Goal: Task Accomplishment & Management: Manage account settings

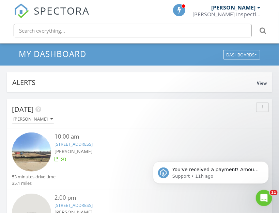
scroll to position [22, 0]
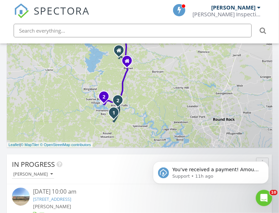
scroll to position [385, 0]
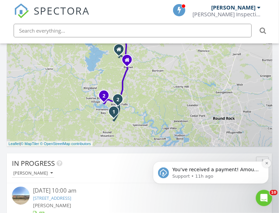
click at [264, 163] on button "Dismiss notification" at bounding box center [266, 163] width 9 height 9
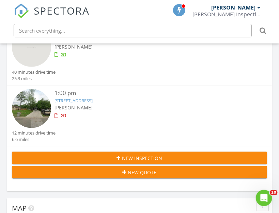
scroll to position [0, 0]
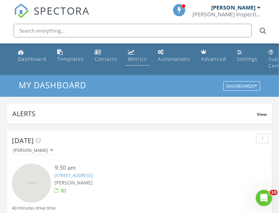
click at [129, 58] on div "Metrics" at bounding box center [137, 59] width 19 height 6
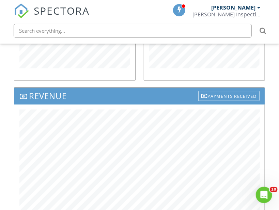
scroll to position [385, 0]
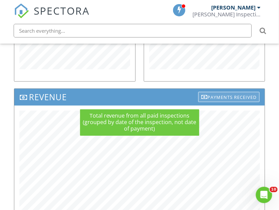
click at [215, 95] on div "Payments Received" at bounding box center [228, 97] width 61 height 10
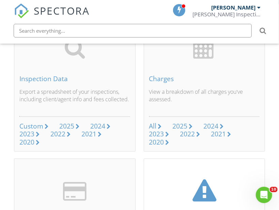
scroll to position [90, 0]
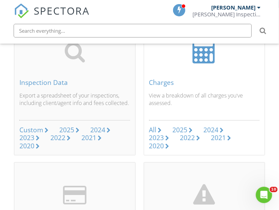
click at [184, 128] on div "2025" at bounding box center [179, 129] width 15 height 9
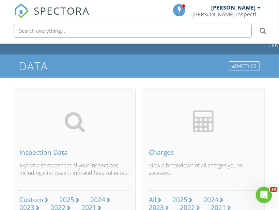
scroll to position [0, 0]
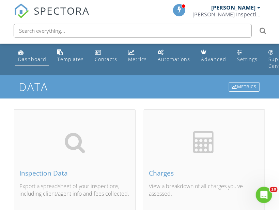
click at [32, 60] on div "Dashboard" at bounding box center [32, 59] width 28 height 6
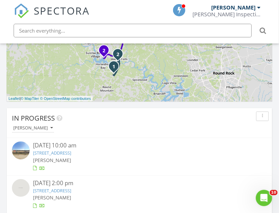
scroll to position [453, 0]
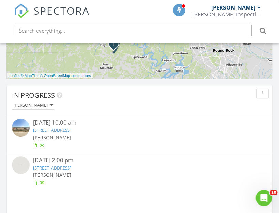
click at [71, 130] on link "204 Inlet Ln, Leander, TX 78641" at bounding box center [52, 130] width 38 height 6
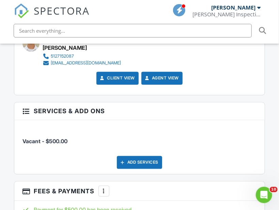
scroll to position [953, 0]
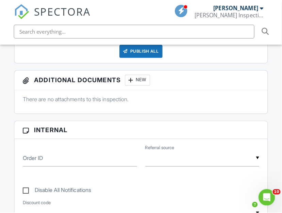
scroll to position [136, 0]
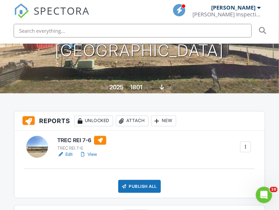
click at [243, 148] on div at bounding box center [245, 146] width 7 height 7
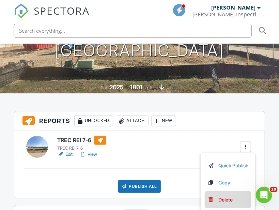
click at [225, 196] on div "Delete" at bounding box center [225, 199] width 14 height 7
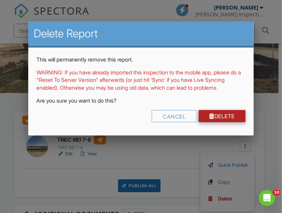
click at [211, 122] on link "Delete" at bounding box center [222, 116] width 47 height 12
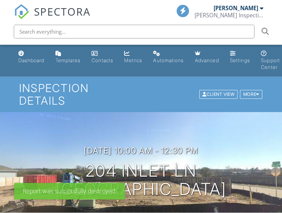
scroll to position [204, 0]
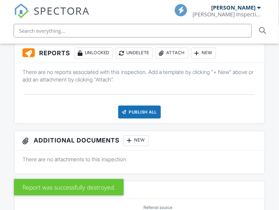
click at [181, 50] on div "Attach" at bounding box center [171, 53] width 33 height 11
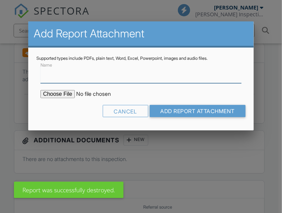
scroll to position [0, 0]
type input "Inspection Report"
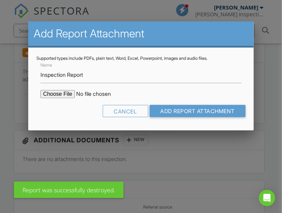
click at [70, 94] on input "file" at bounding box center [98, 94] width 116 height 8
type input "C:\fakepath\204 Inlet Ln.pdf"
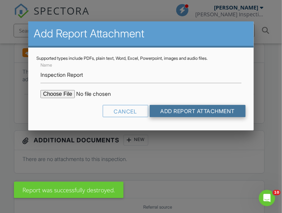
click at [206, 109] on input "Add Report Attachment" at bounding box center [198, 111] width 96 height 12
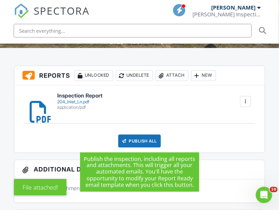
click at [139, 141] on div "Publish All" at bounding box center [139, 140] width 43 height 13
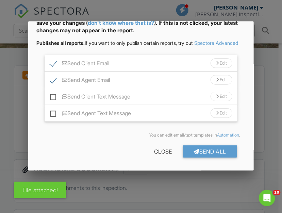
scroll to position [51, 0]
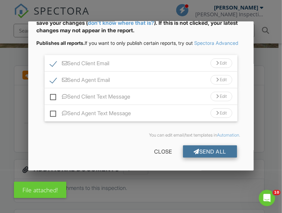
click at [198, 153] on div "Send All" at bounding box center [210, 152] width 54 height 12
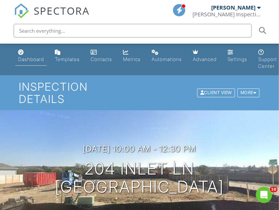
click at [23, 56] on link "Dashboard" at bounding box center [30, 55] width 31 height 19
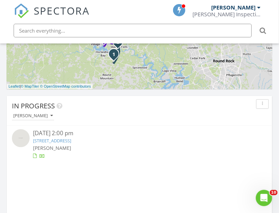
scroll to position [499, 0]
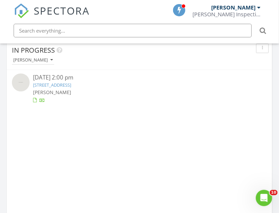
click at [71, 86] on link "11716 Norwegian Wood Dr, Austin, TX 78758" at bounding box center [52, 85] width 38 height 6
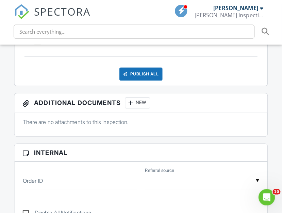
scroll to position [136, 0]
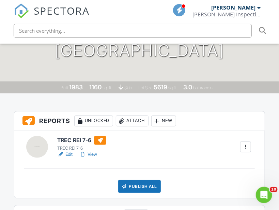
click at [242, 148] on div at bounding box center [245, 146] width 7 height 7
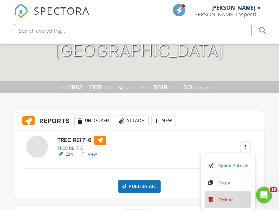
click at [225, 198] on div "Delete" at bounding box center [225, 199] width 14 height 7
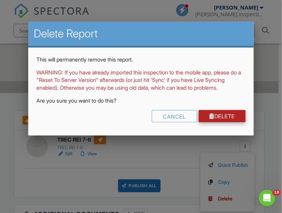
click at [230, 122] on link "Delete" at bounding box center [222, 116] width 47 height 12
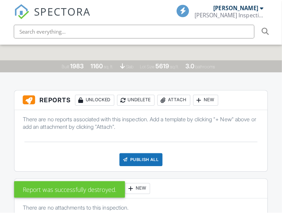
scroll to position [159, 0]
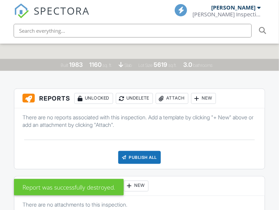
click at [169, 94] on div "Attach" at bounding box center [171, 98] width 33 height 11
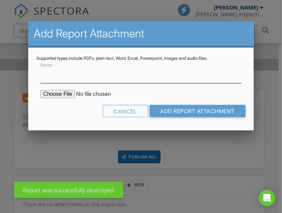
scroll to position [0, 0]
type input "Inspection Report"
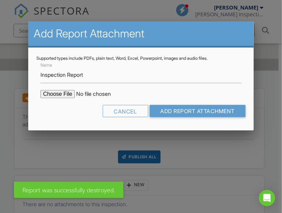
click at [73, 92] on input "file" at bounding box center [98, 94] width 116 height 8
type input "C:\fakepath\11716 Norwegian Wood Rd.pdf"
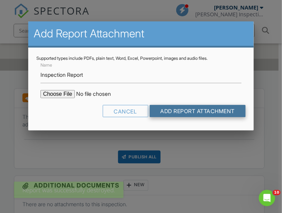
click at [193, 110] on input "Add Report Attachment" at bounding box center [198, 111] width 96 height 12
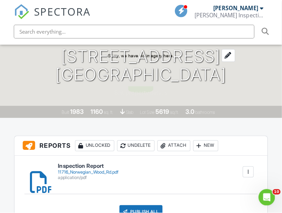
scroll to position [204, 0]
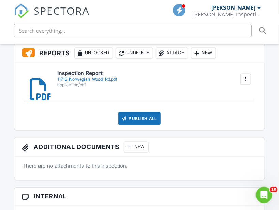
click at [144, 123] on div "Publish All" at bounding box center [139, 118] width 43 height 13
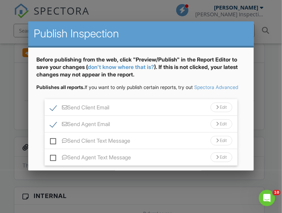
scroll to position [51, 0]
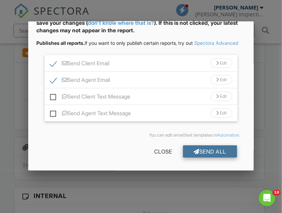
click at [203, 150] on div "Send All" at bounding box center [210, 152] width 54 height 12
